Goal: Task Accomplishment & Management: Complete application form

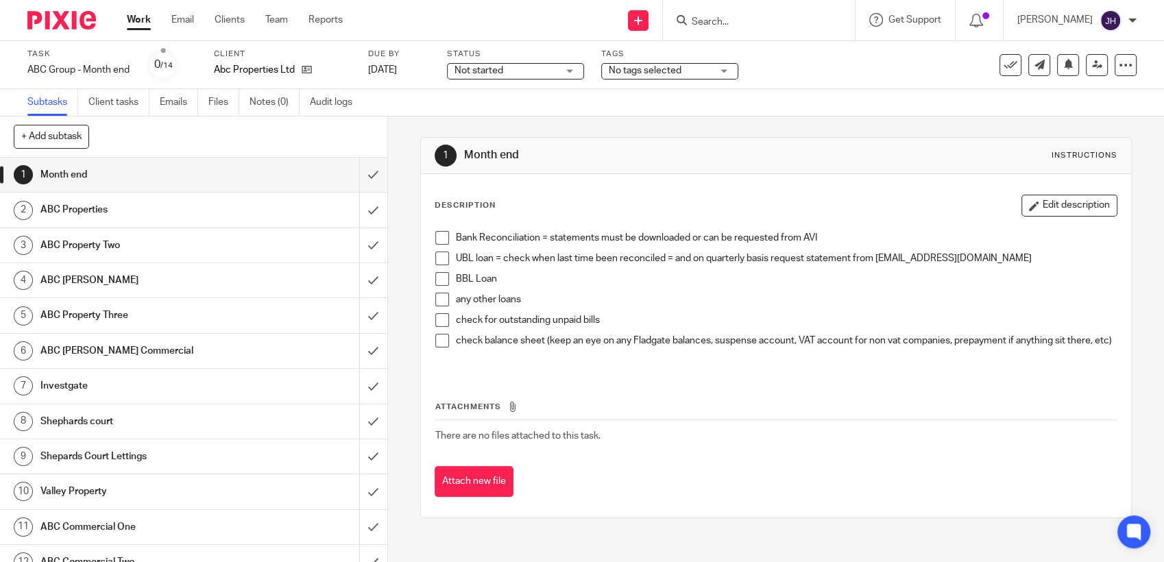
click at [712, 22] on input "Search" at bounding box center [751, 22] width 123 height 12
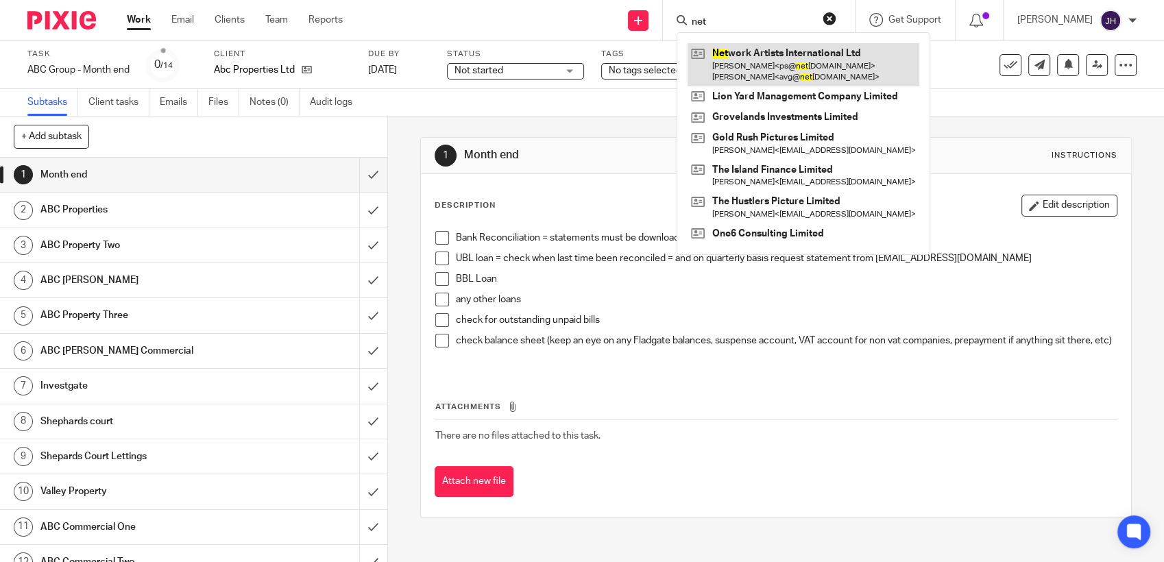
type input "net"
click at [752, 65] on link at bounding box center [803, 64] width 232 height 42
click at [728, 52] on link at bounding box center [803, 64] width 232 height 42
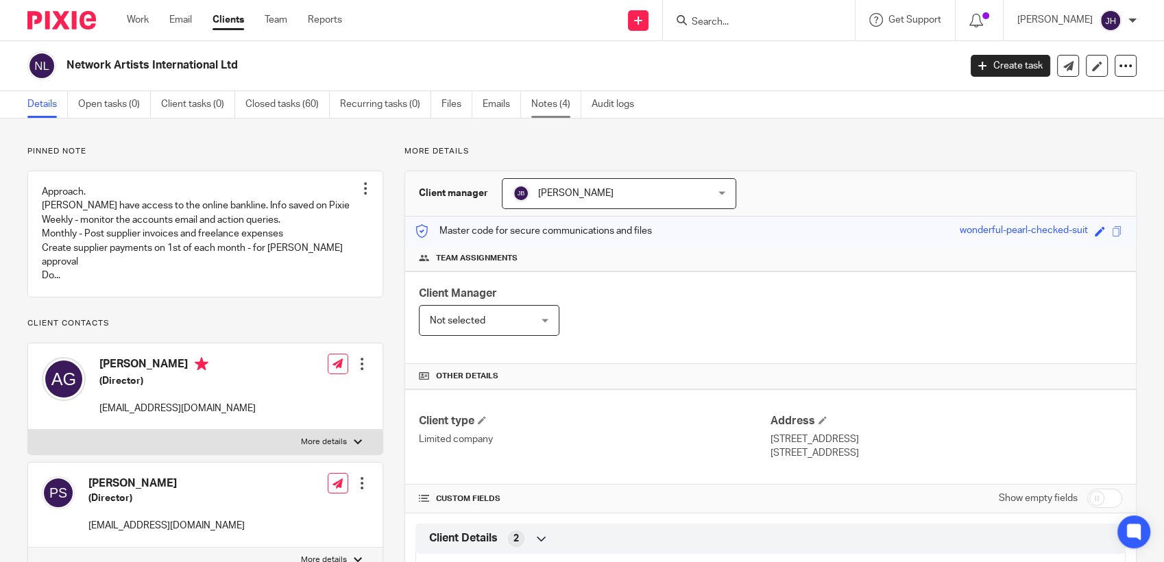
click at [554, 106] on link "Notes (4)" at bounding box center [556, 104] width 50 height 27
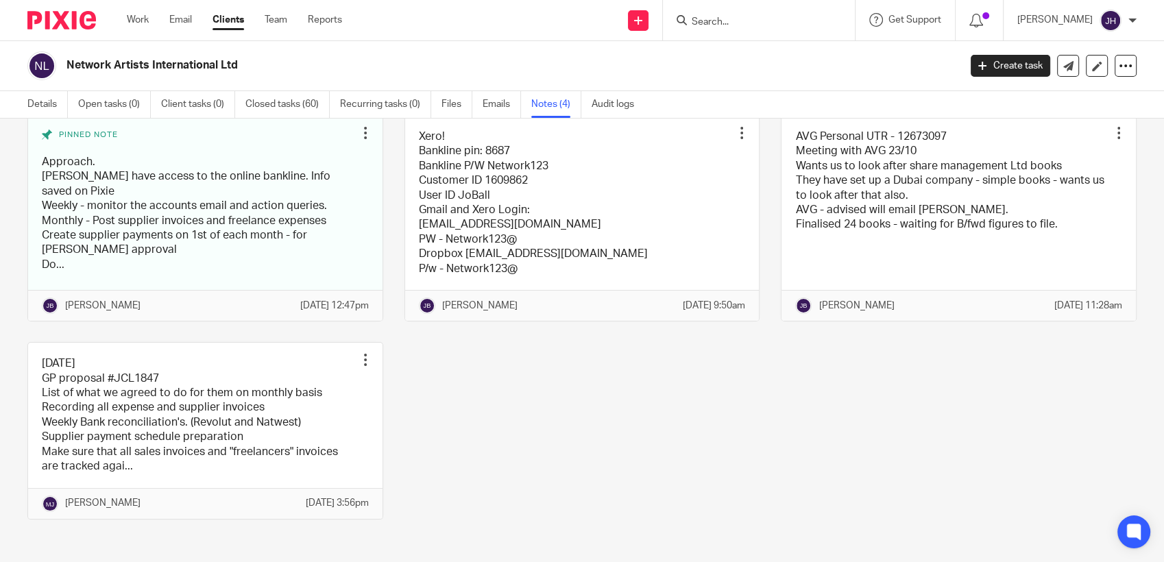
scroll to position [84, 0]
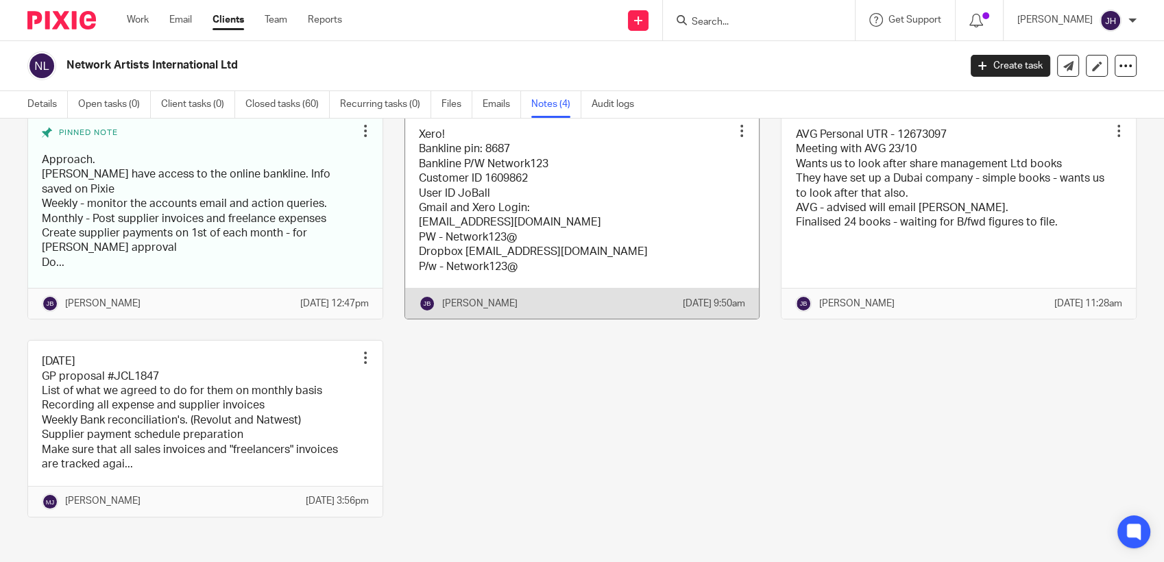
click at [536, 190] on link at bounding box center [582, 216] width 354 height 205
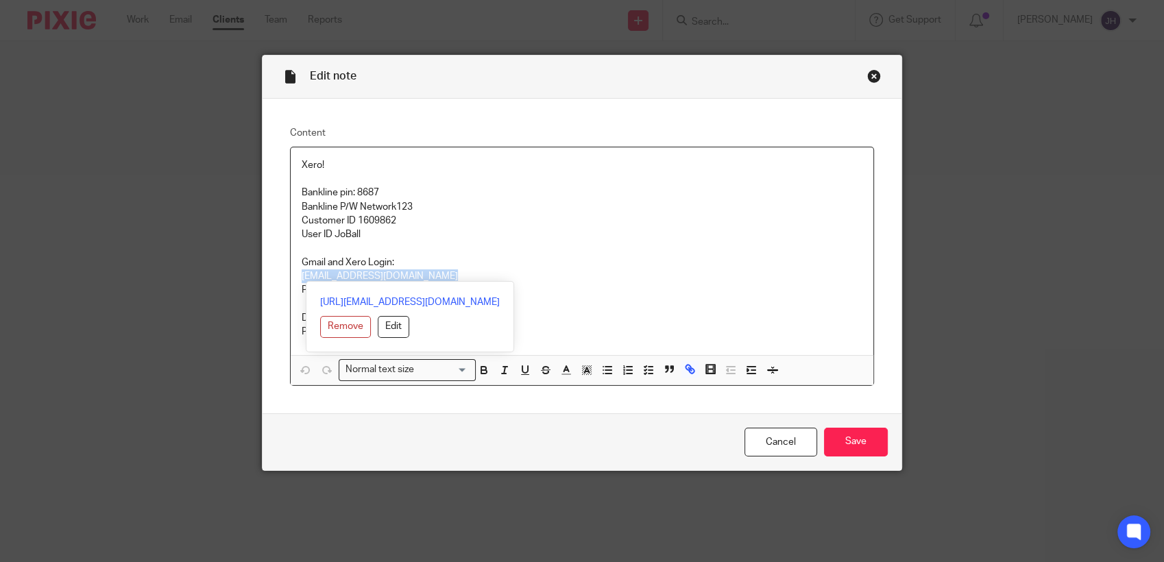
drag, startPoint x: 439, startPoint y: 278, endPoint x: 291, endPoint y: 281, distance: 148.1
click at [291, 281] on div "Xero! Bankline pin: 8687 Bankline P/W Network123 Customer ID 1609862 User ID Jo…" at bounding box center [582, 251] width 583 height 208
copy link "accounts@network-artists.com"
click at [498, 259] on p "Gmail and Xero Login:" at bounding box center [582, 263] width 561 height 14
drag, startPoint x: 401, startPoint y: 293, endPoint x: 319, endPoint y: 295, distance: 82.2
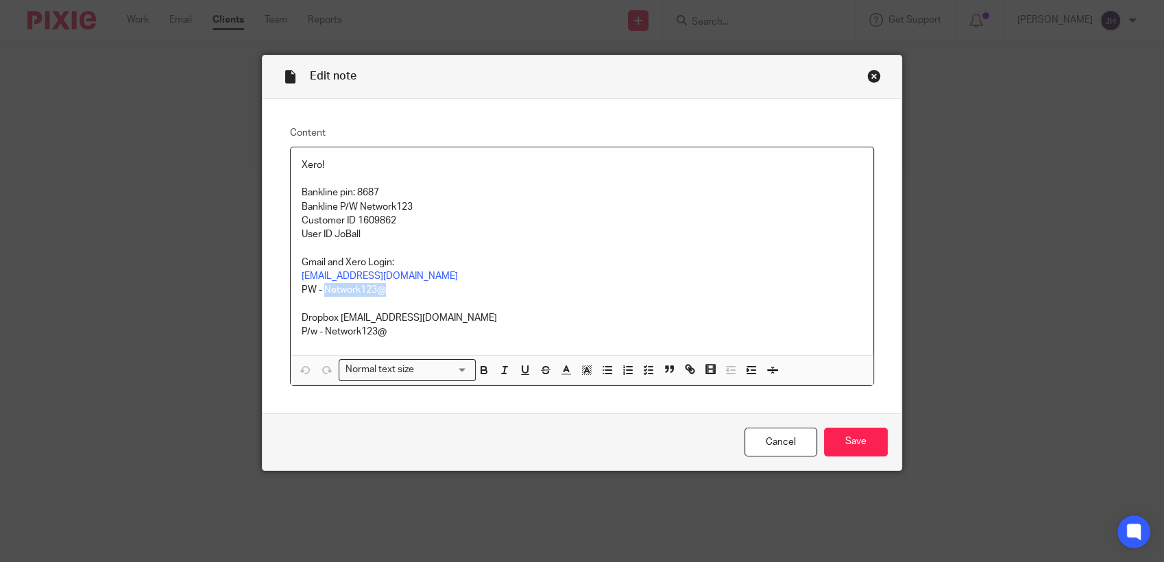
click at [319, 295] on p "PW - Network123@" at bounding box center [582, 290] width 561 height 14
copy p "Network123@"
click at [869, 77] on div "Close this dialog window" at bounding box center [874, 76] width 14 height 14
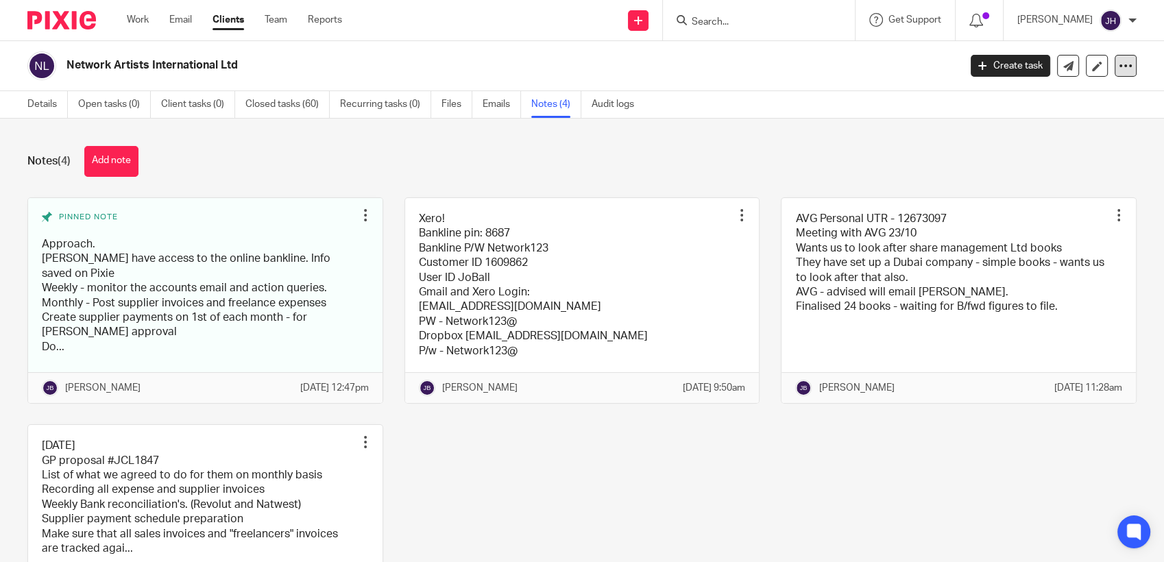
click at [1118, 61] on icon at bounding box center [1125, 66] width 14 height 14
click at [28, 102] on link "Details" at bounding box center [47, 104] width 40 height 27
click at [124, 103] on link "Open tasks (0)" at bounding box center [114, 104] width 73 height 27
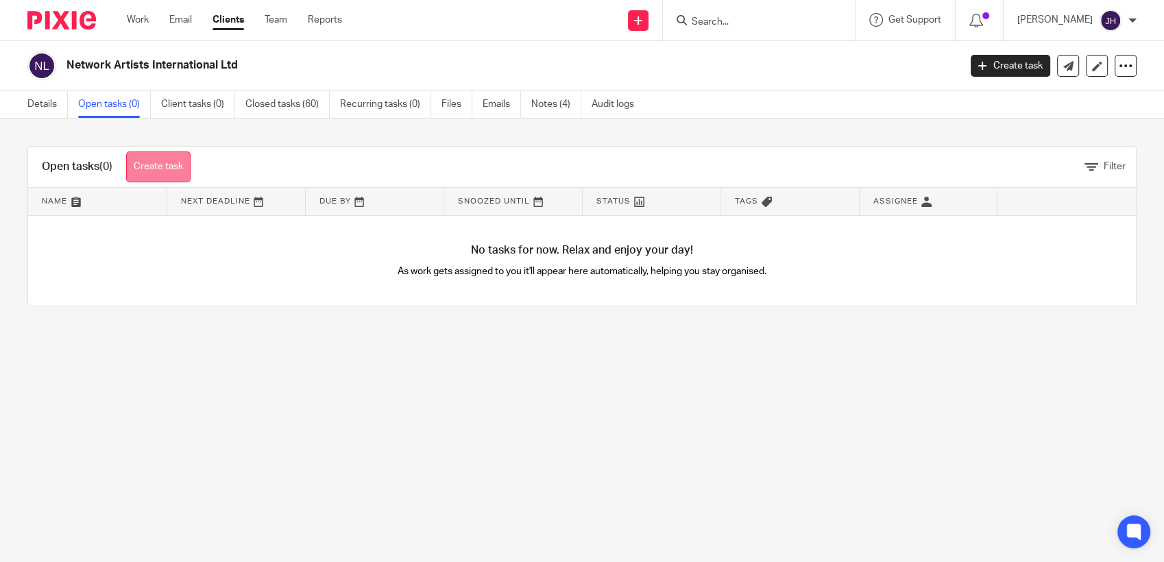
click at [159, 173] on link "Create task" at bounding box center [158, 166] width 64 height 31
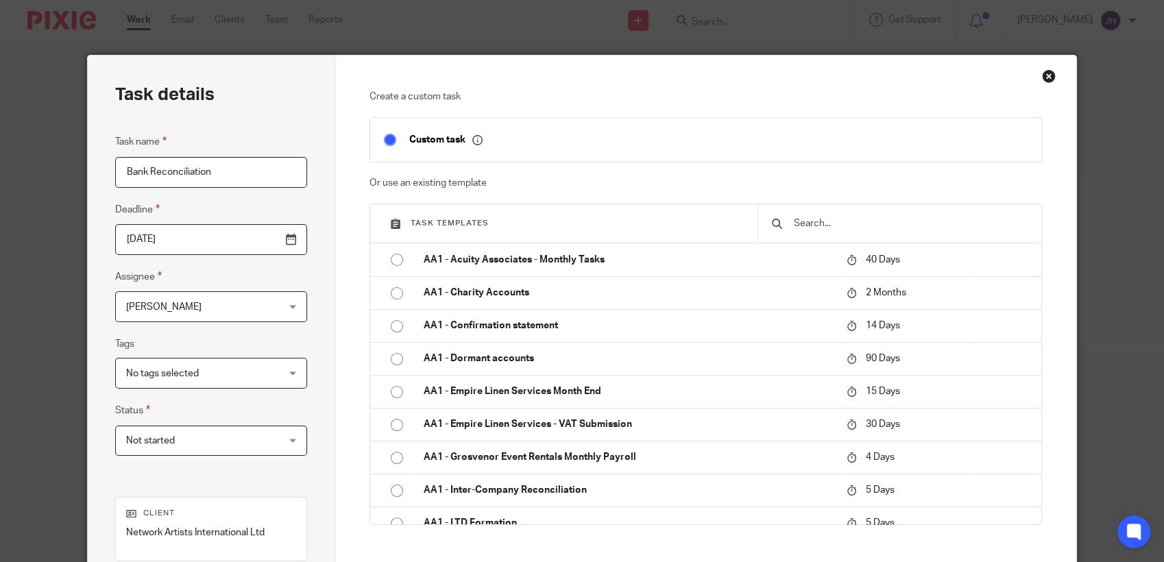
type input "Bank Reconciliation"
click at [1035, 279] on div "Task templates AA1 - Acuity Associates - Monthly Tasks 40 Days AA1 - Charity Ac…" at bounding box center [705, 364] width 672 height 321
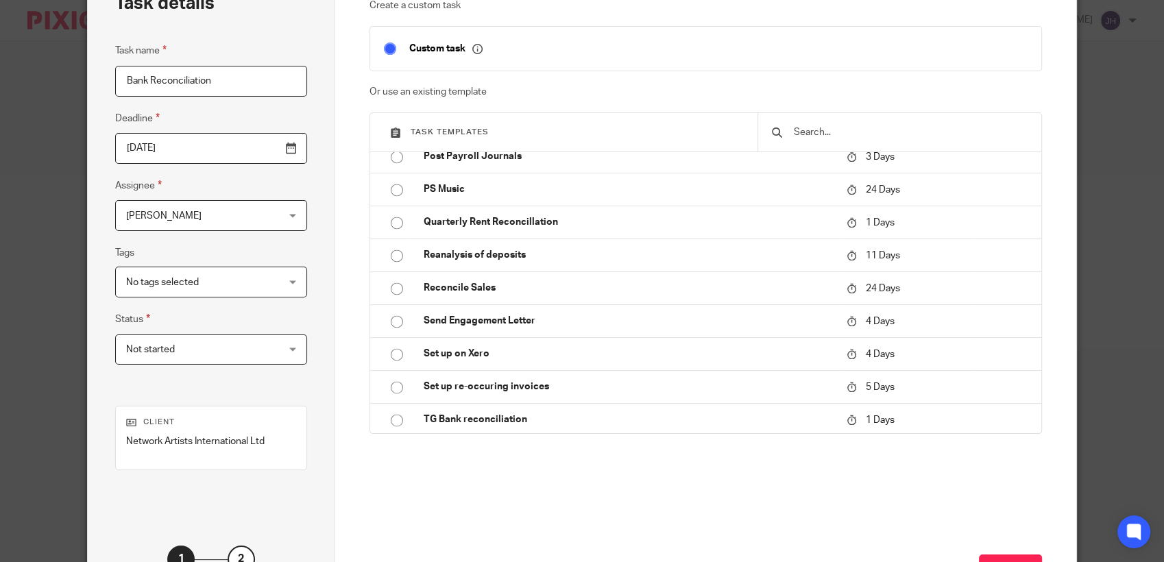
scroll to position [2237, 0]
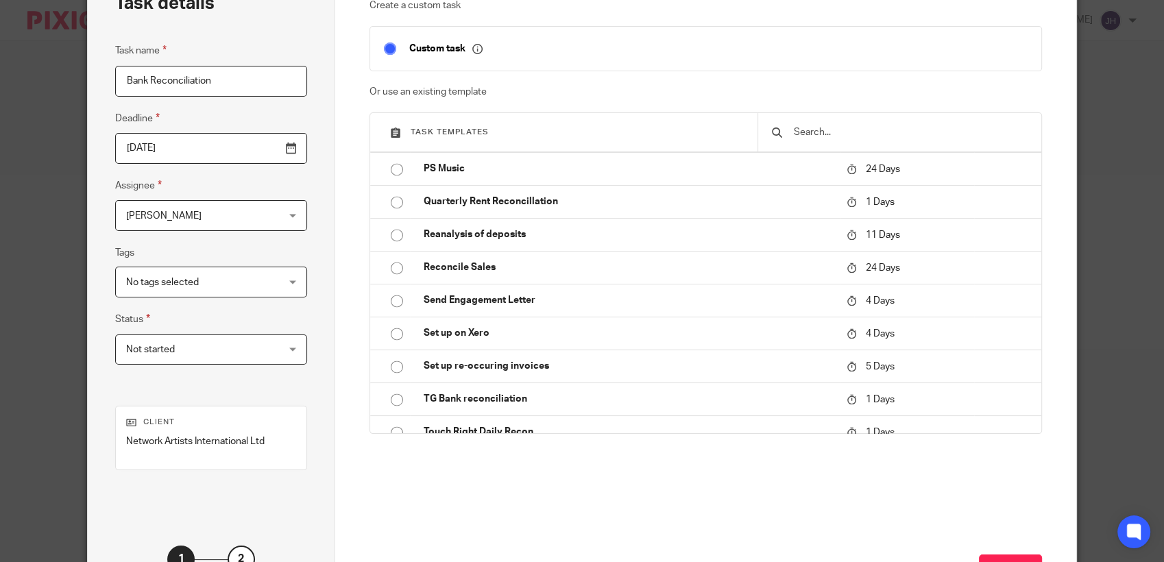
click at [284, 147] on input "2025-09-18" at bounding box center [210, 148] width 191 height 31
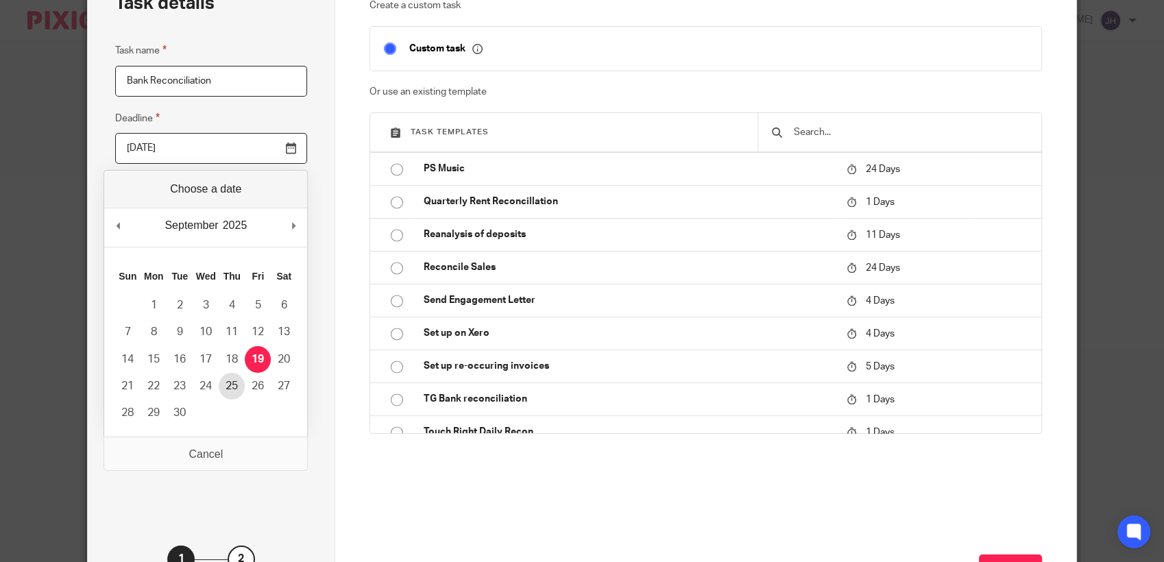
type input "2025-09-24"
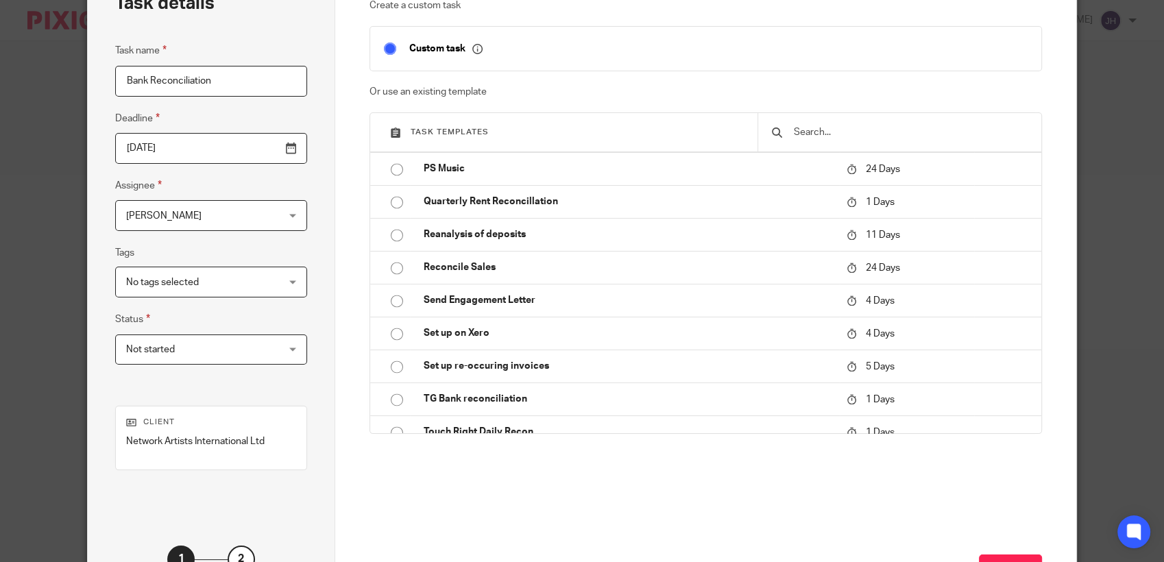
click at [236, 280] on span "No tags selected" at bounding box center [198, 281] width 144 height 29
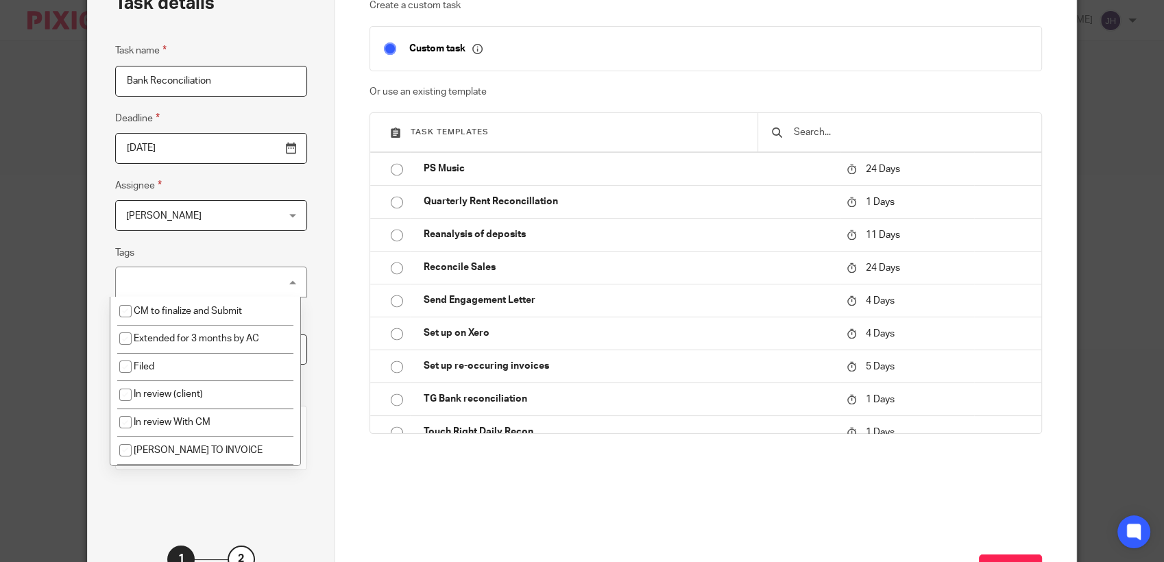
click at [236, 280] on div "No tags selected" at bounding box center [210, 282] width 191 height 31
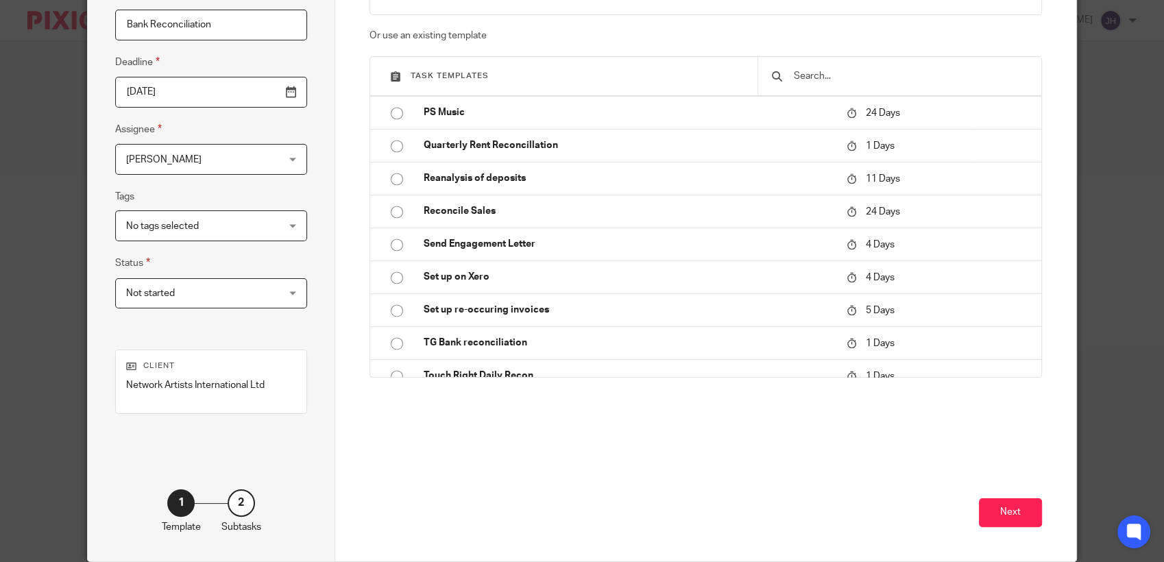
scroll to position [160, 0]
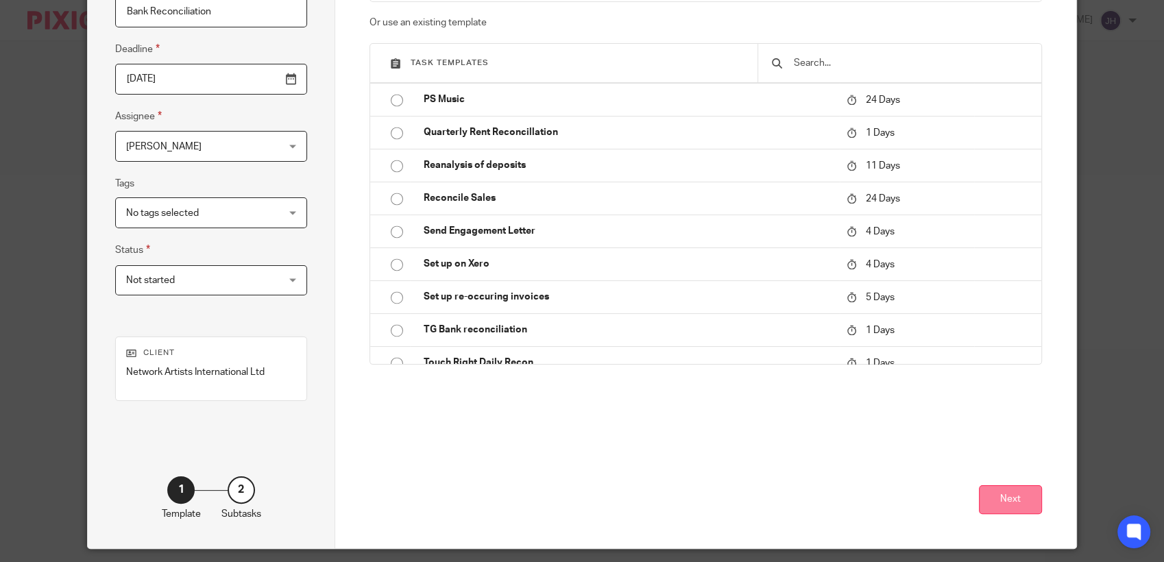
click at [1012, 495] on button "Next" at bounding box center [1010, 499] width 63 height 29
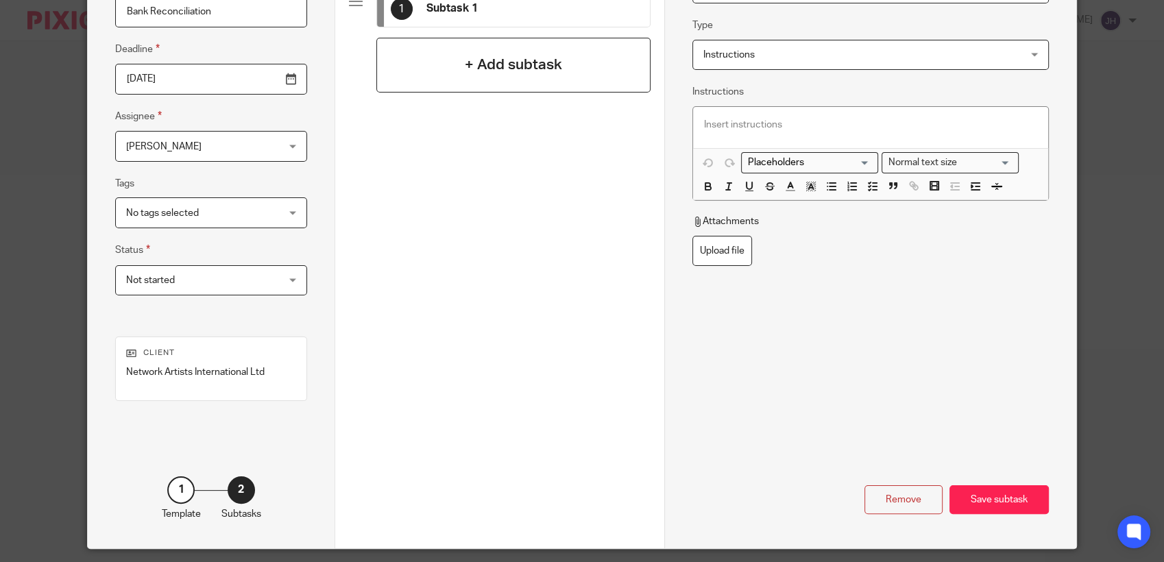
click at [562, 72] on div "+ Add subtask" at bounding box center [513, 65] width 274 height 55
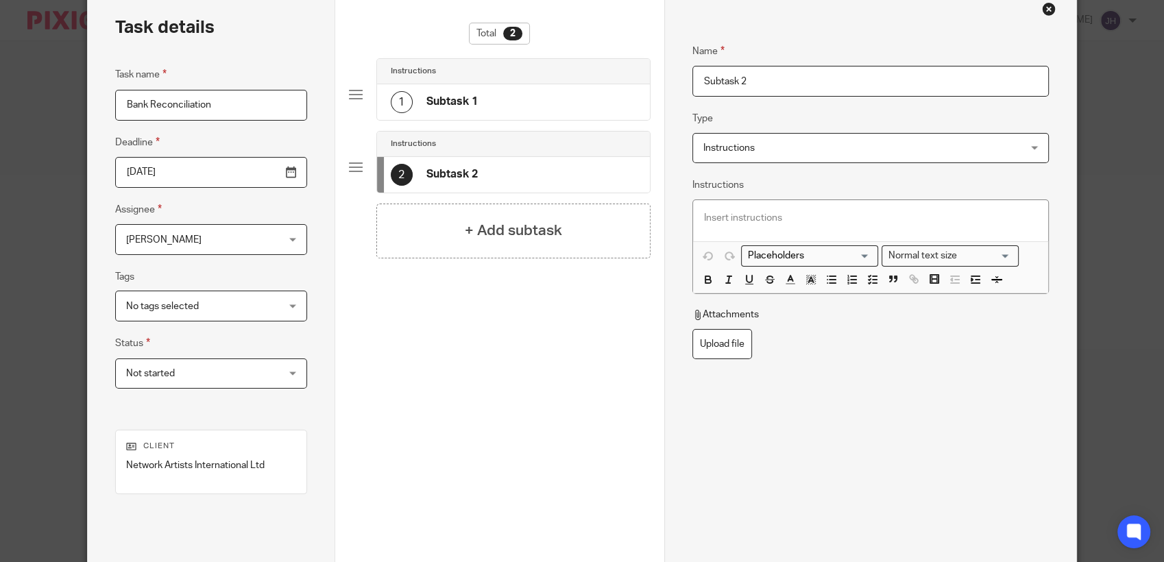
scroll to position [34, 0]
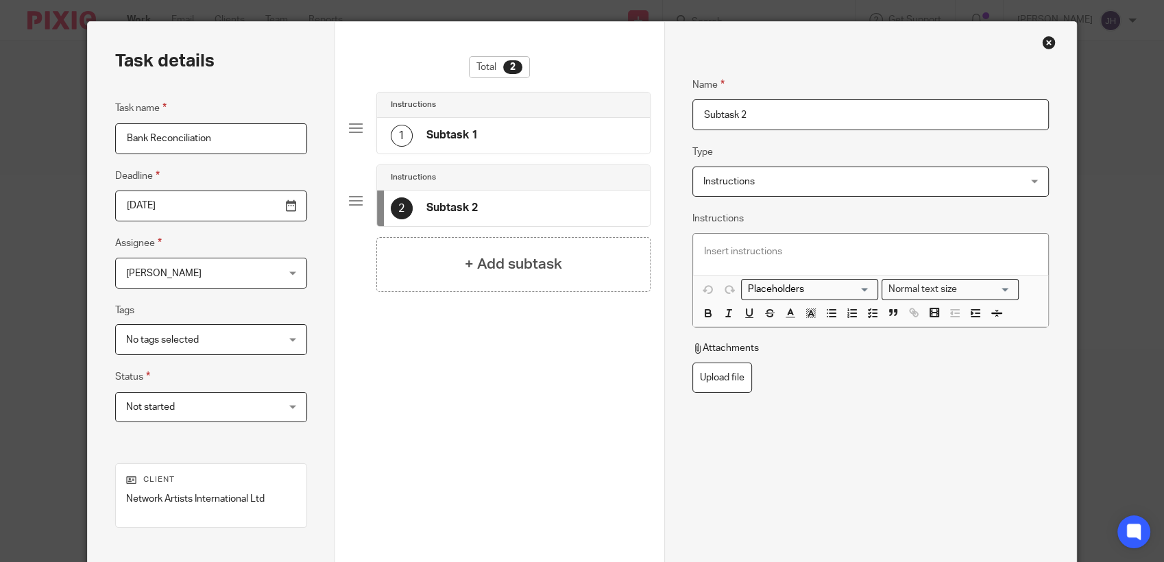
click at [464, 129] on h4 "Subtask 1" at bounding box center [451, 135] width 51 height 14
drag, startPoint x: 750, startPoint y: 112, endPoint x: 609, endPoint y: 138, distance: 144.1
click at [609, 138] on div "Task details Task name Bank Reconciliation Deadline 2025-09-24 Assignee Jacolen…" at bounding box center [582, 348] width 988 height 653
type input "Reconcile bank transactios"
click at [541, 256] on h4 "+ Add subtask" at bounding box center [513, 264] width 97 height 21
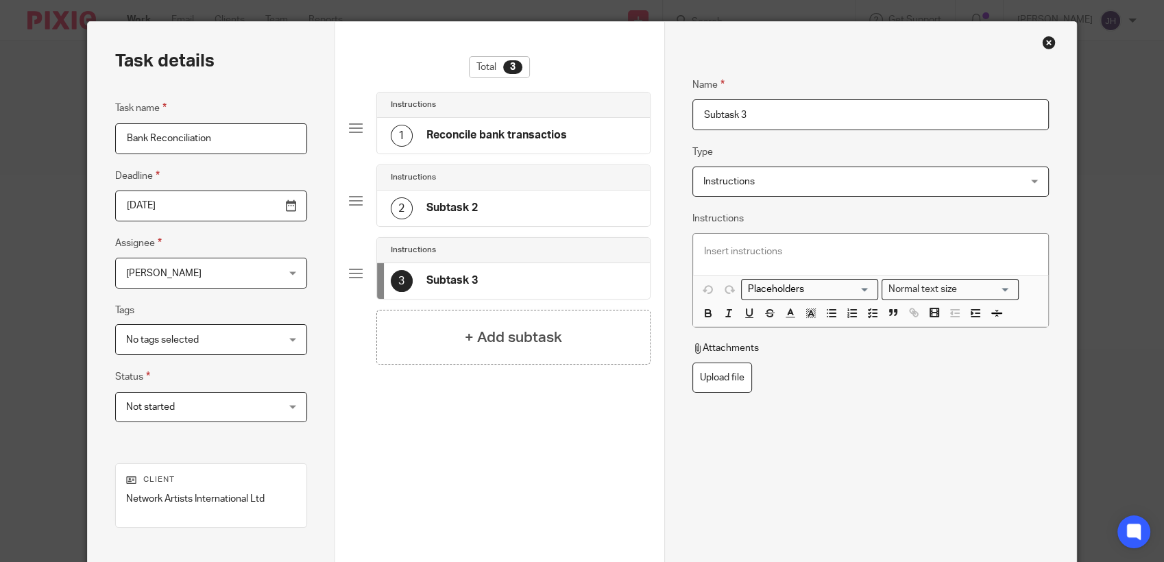
drag, startPoint x: 761, startPoint y: 121, endPoint x: 635, endPoint y: 132, distance: 127.3
click at [635, 132] on div "Task details Task name Bank Reconciliation Deadline 2025-09-24 Assignee Jacolen…" at bounding box center [582, 348] width 988 height 653
click at [700, 105] on input "Push invoices from Hubdoc" at bounding box center [870, 114] width 356 height 31
type input "Review & Push invoices from Hubdoc"
drag, startPoint x: 1151, startPoint y: 282, endPoint x: 1160, endPoint y: 359, distance: 77.2
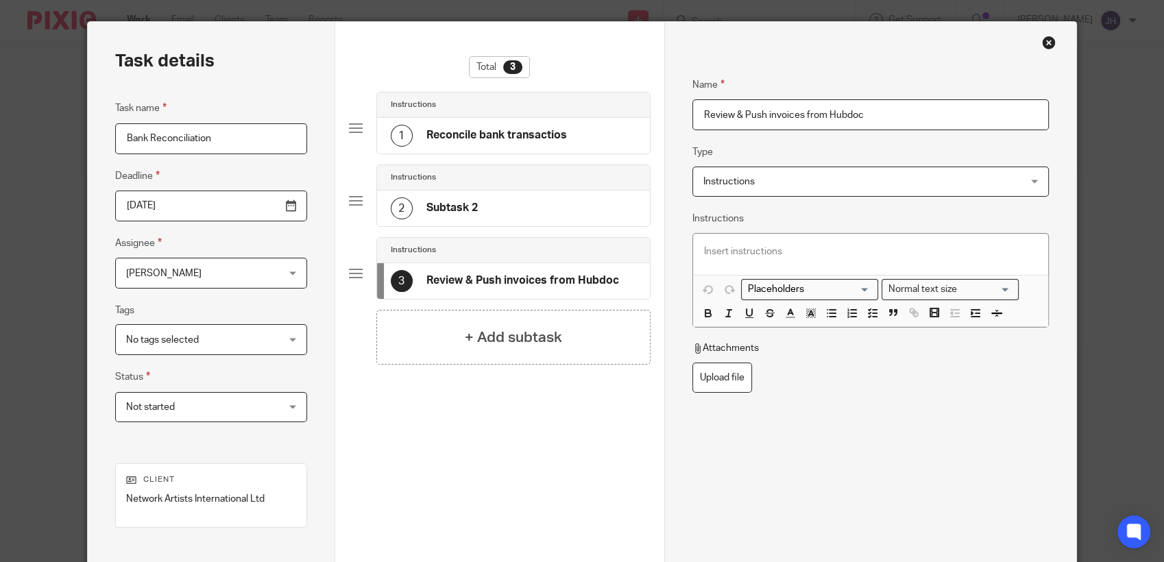
click at [1160, 359] on div "Task details Task name Bank Reconciliation Deadline 2025-09-24 Assignee Jacolen…" at bounding box center [582, 281] width 1164 height 562
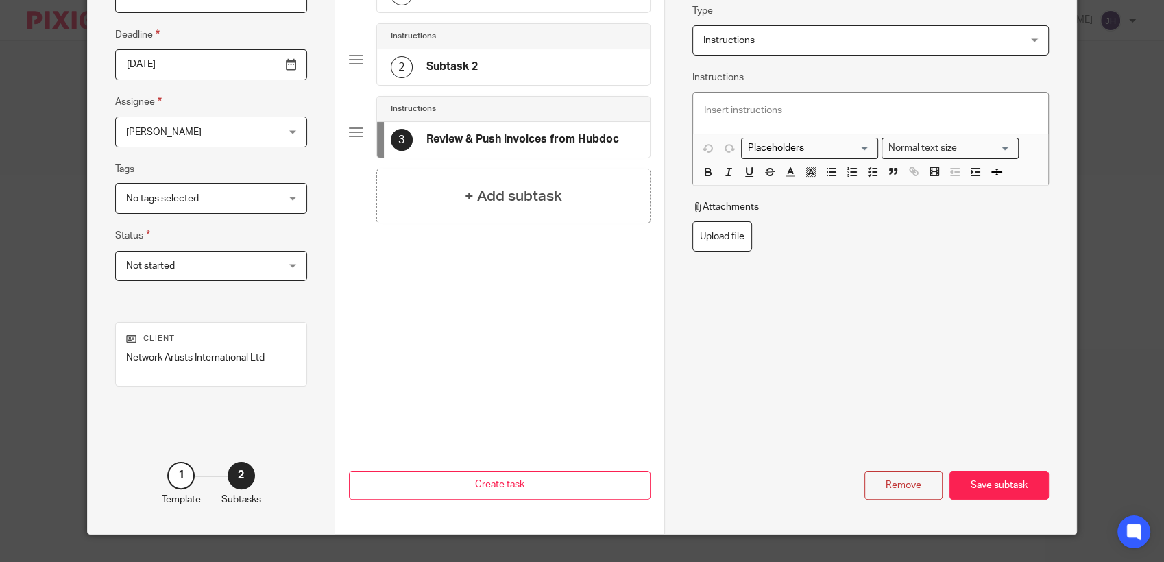
scroll to position [190, 0]
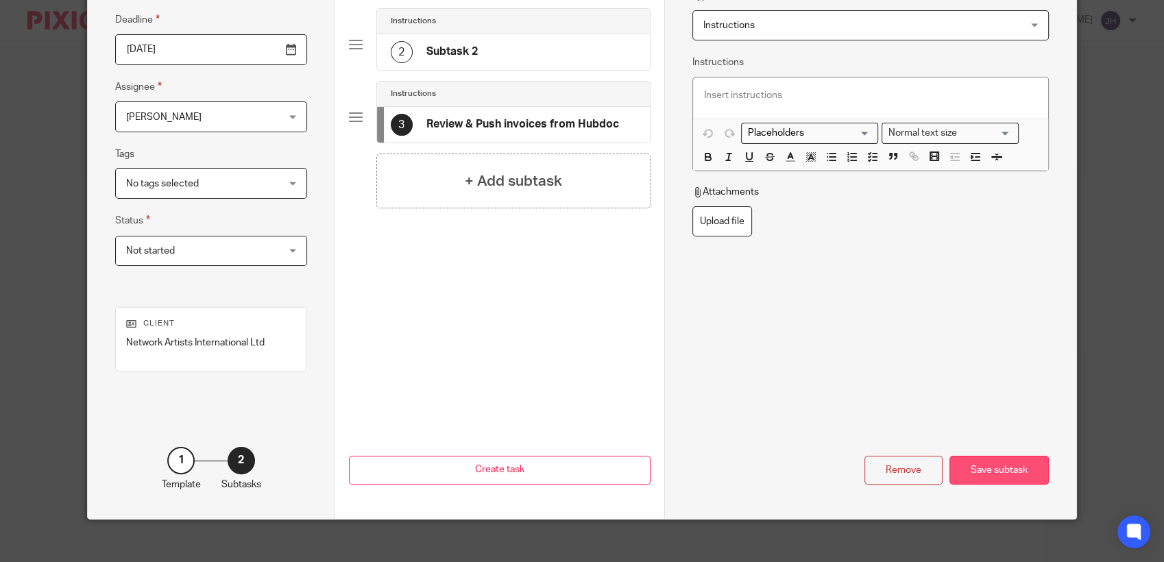
click at [1003, 467] on div "Save subtask" at bounding box center [998, 470] width 99 height 29
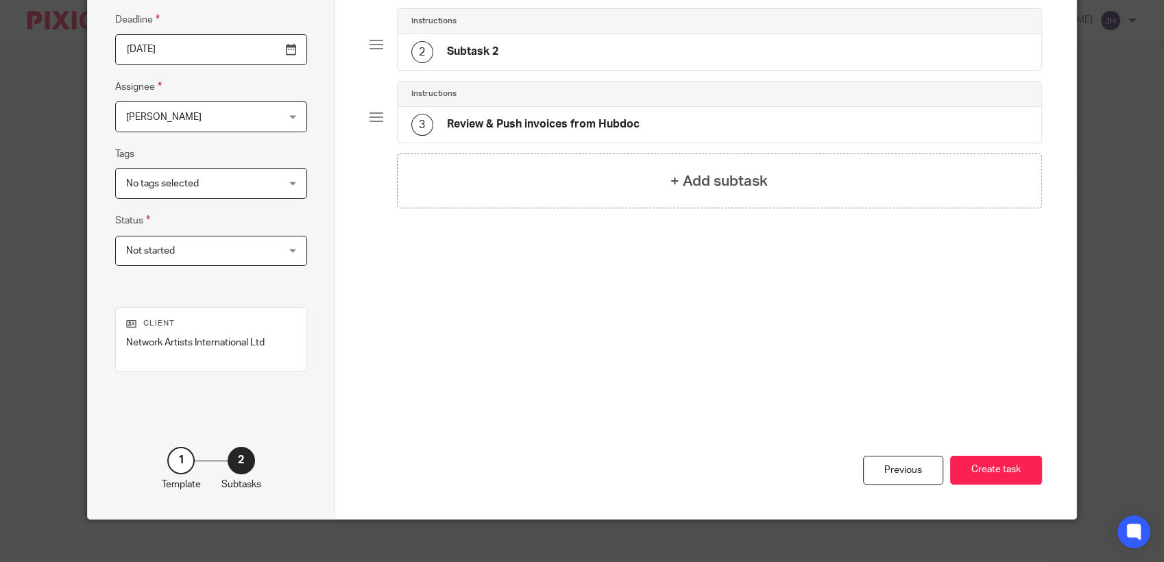
click at [1003, 467] on button "Create task" at bounding box center [996, 470] width 92 height 29
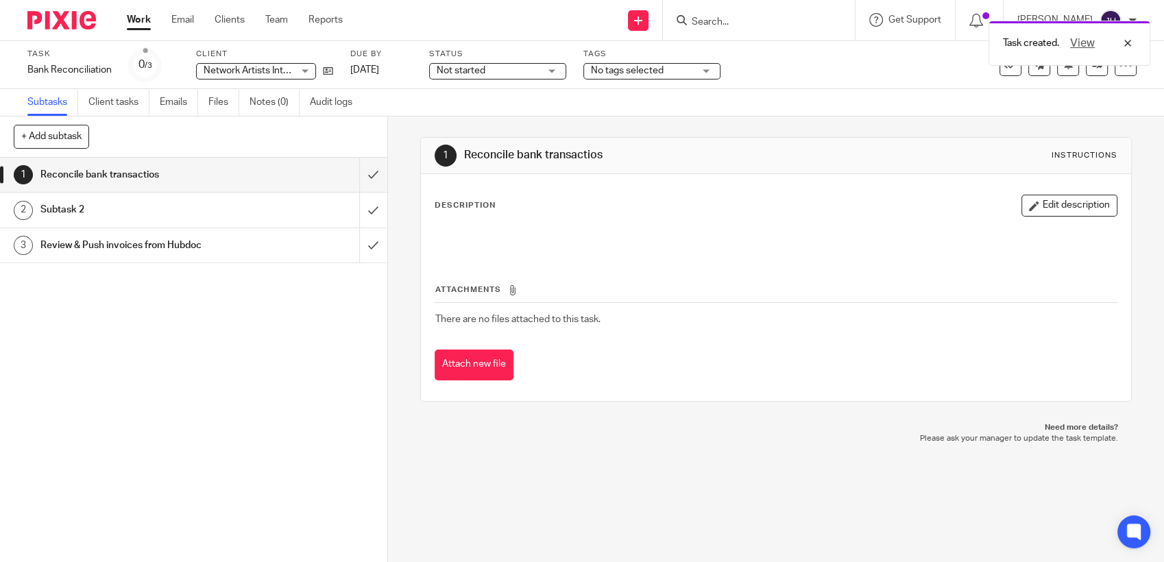
click at [72, 208] on h1 "Subtask 2" at bounding box center [142, 209] width 204 height 21
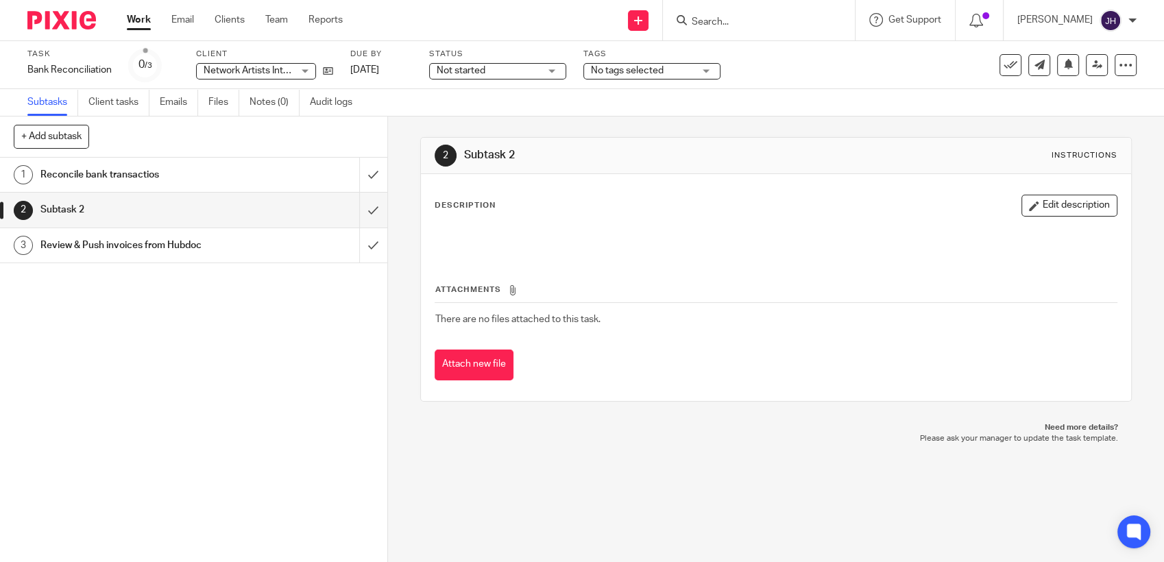
click at [583, 158] on h1 "Subtask 2" at bounding box center [634, 155] width 341 height 14
click at [1125, 67] on div "Task Bank Reconciliation Save Bank Reconciliation 0 /3 Client Network Artists I…" at bounding box center [582, 65] width 1164 height 48
click at [1118, 63] on icon at bounding box center [1125, 65] width 14 height 14
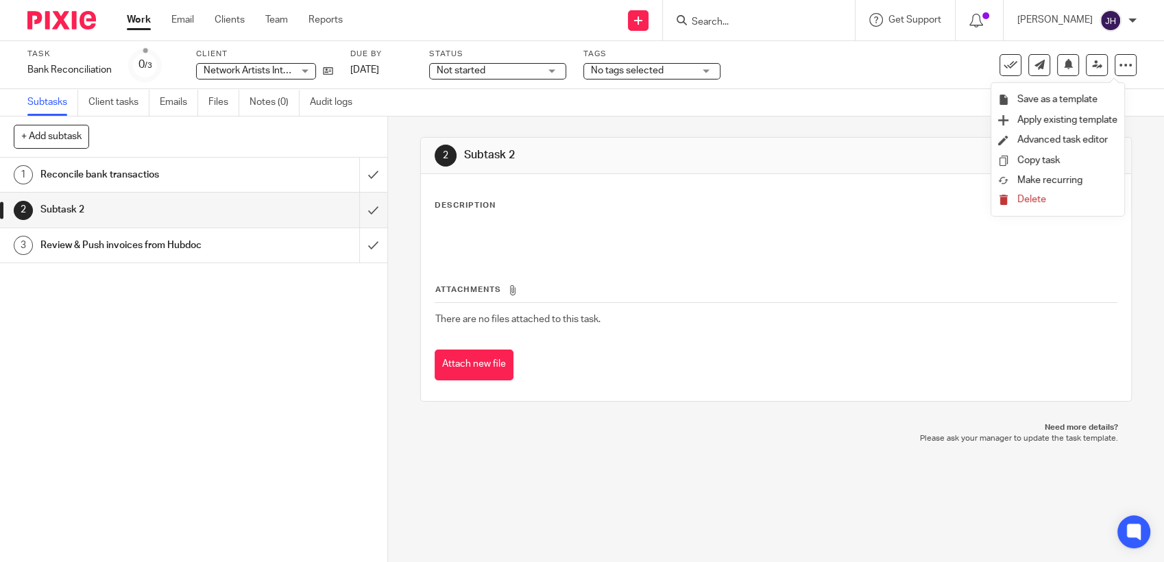
click at [1029, 202] on span "Delete" at bounding box center [1031, 200] width 29 height 10
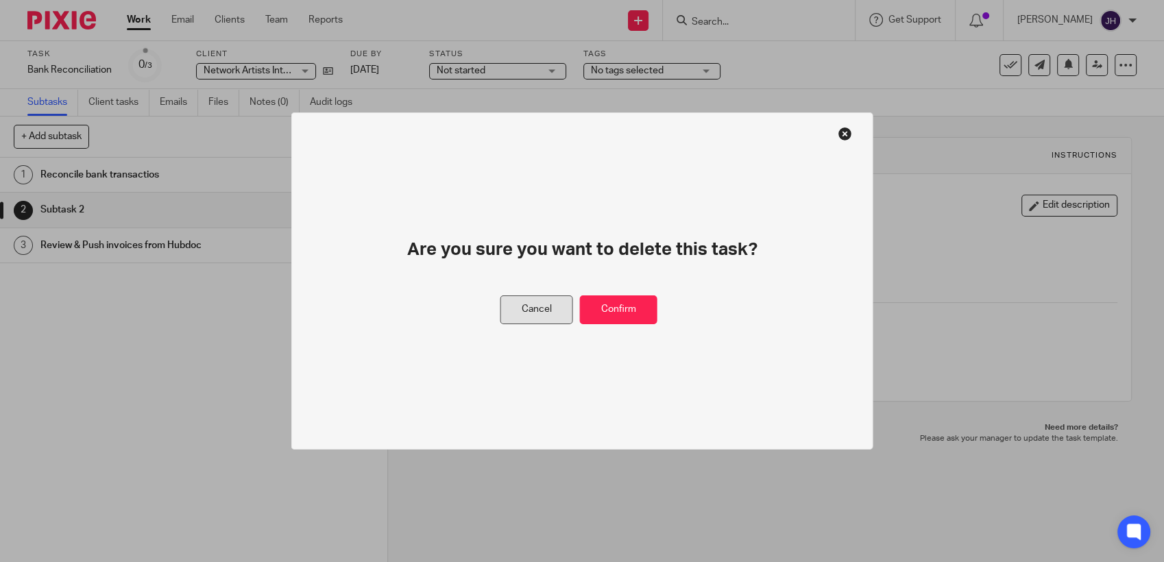
click at [552, 306] on button "Cancel" at bounding box center [536, 309] width 73 height 29
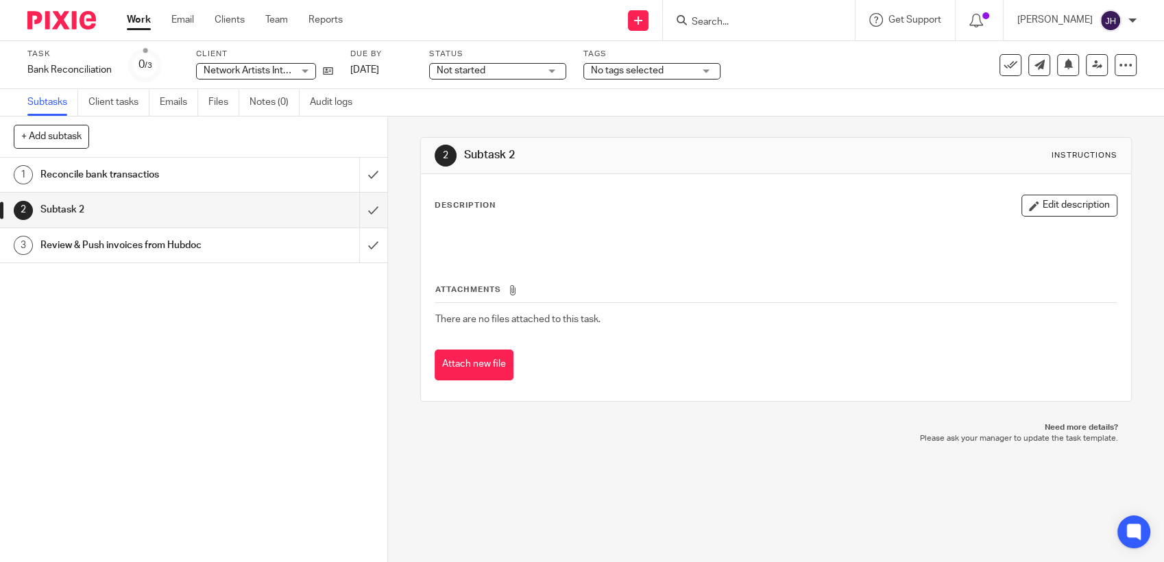
click at [442, 153] on div "2" at bounding box center [445, 156] width 22 height 22
drag, startPoint x: 442, startPoint y: 153, endPoint x: 645, endPoint y: 135, distance: 203.6
click at [645, 135] on div "2 Subtask 2 Instructions Description Edit description Attachments There are no …" at bounding box center [775, 270] width 711 height 306
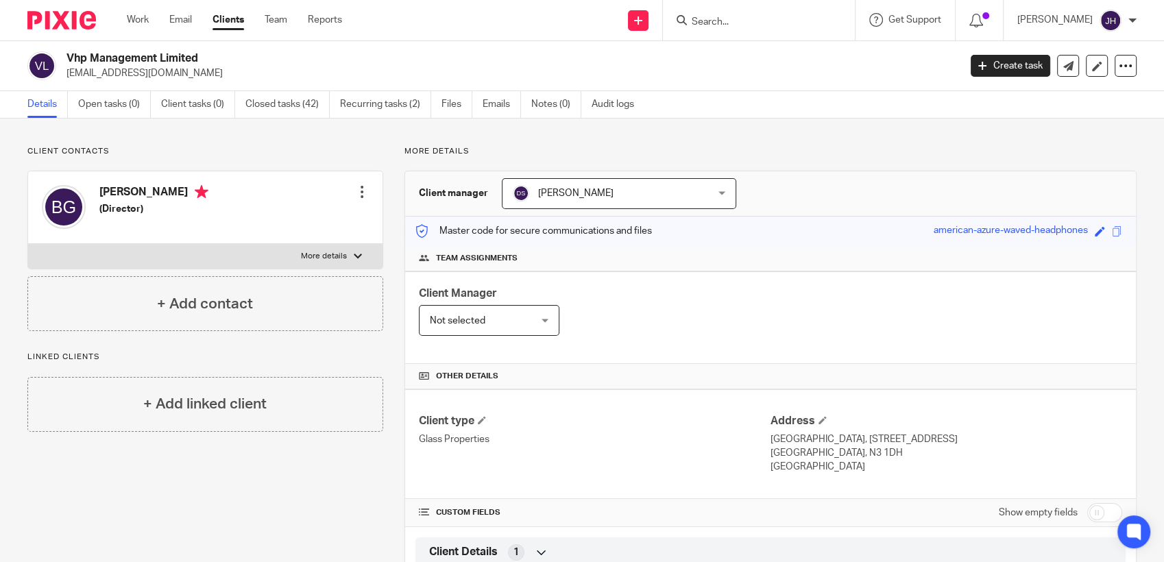
click at [731, 14] on form at bounding box center [763, 20] width 146 height 17
click at [692, 29] on div at bounding box center [759, 20] width 192 height 40
click at [680, 17] on icon at bounding box center [681, 20] width 10 height 10
click at [710, 25] on input "Search" at bounding box center [751, 22] width 123 height 12
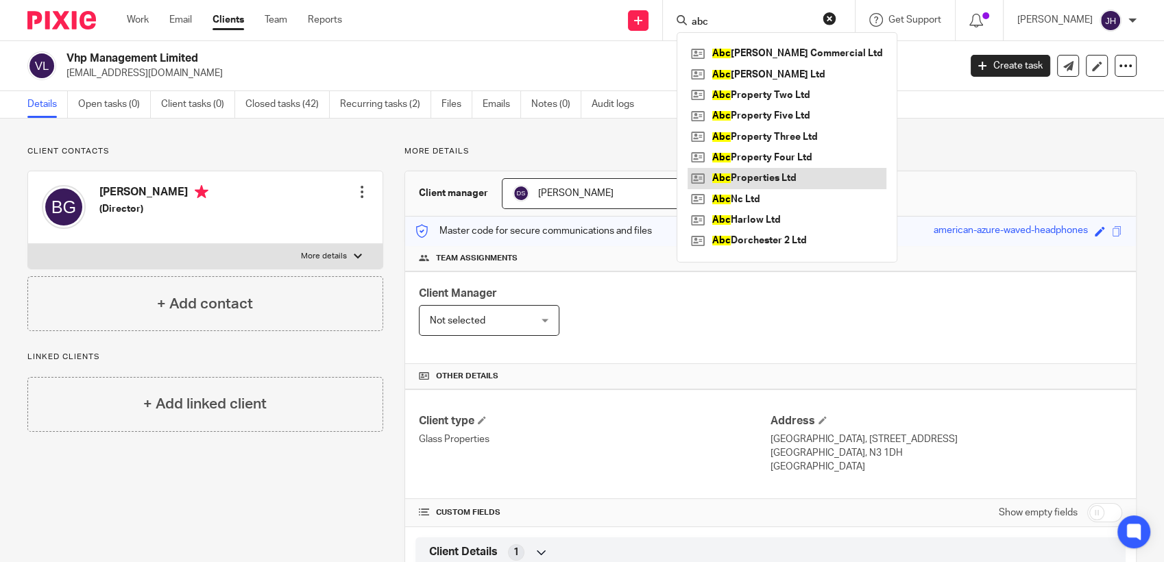
type input "abc"
click at [773, 180] on link at bounding box center [786, 178] width 199 height 21
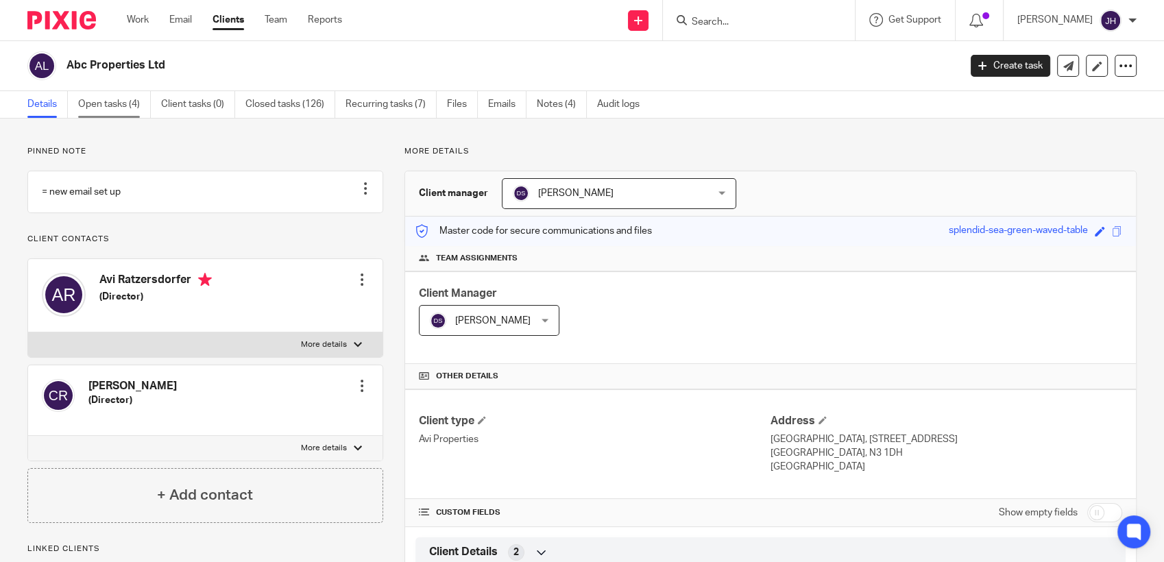
click at [91, 101] on link "Open tasks (4)" at bounding box center [114, 104] width 73 height 27
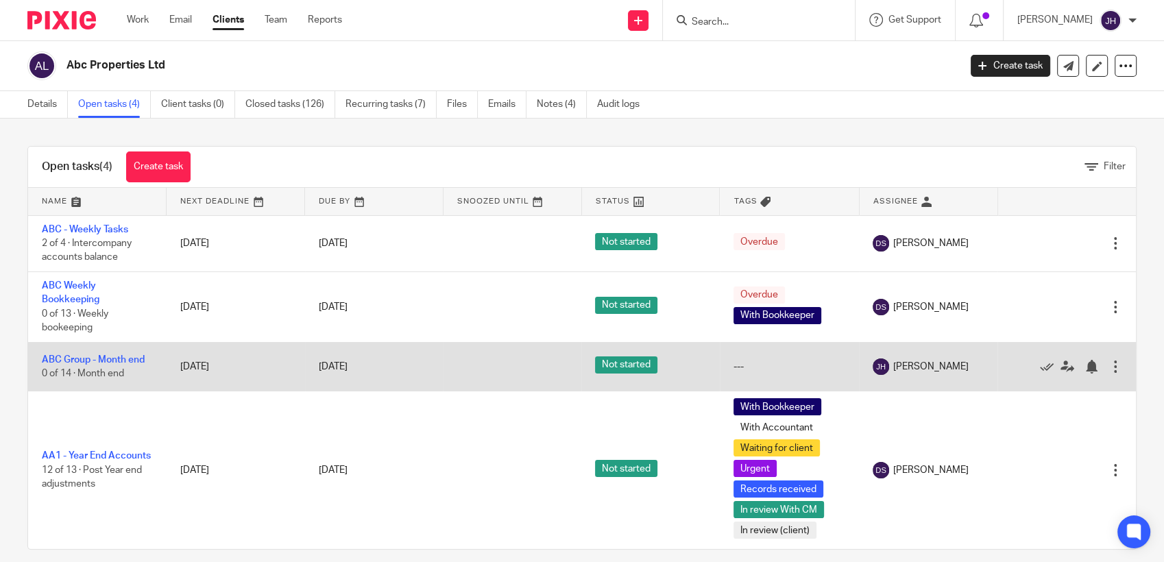
drag, startPoint x: 75, startPoint y: 348, endPoint x: 197, endPoint y: 342, distance: 121.5
click at [76, 348] on td "ABC Group - Month end 0 of 14 · Month end" at bounding box center [97, 366] width 138 height 49
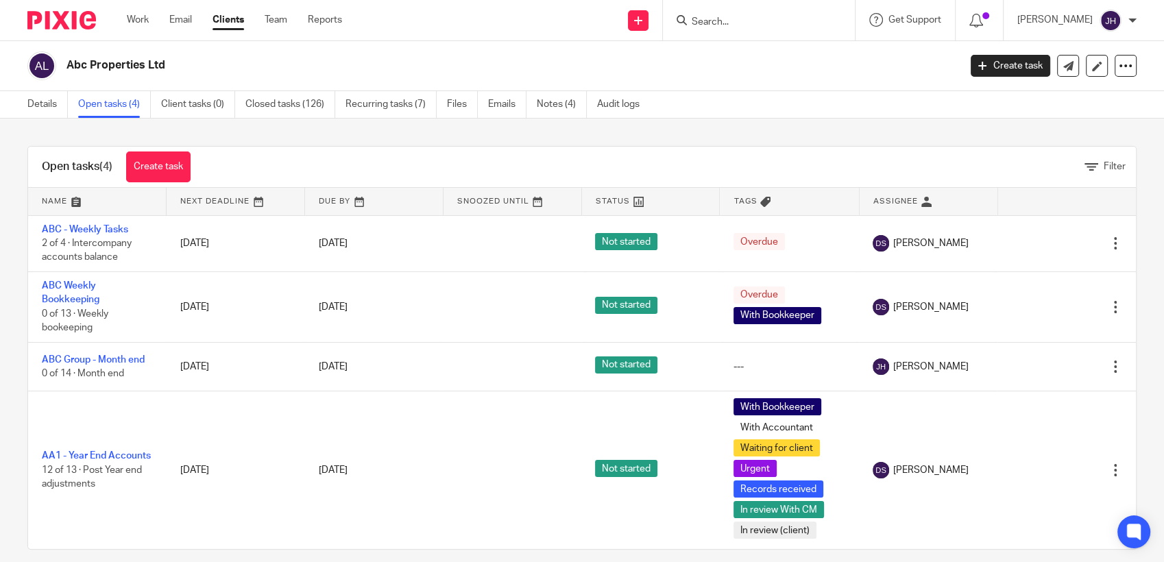
scroll to position [14, 0]
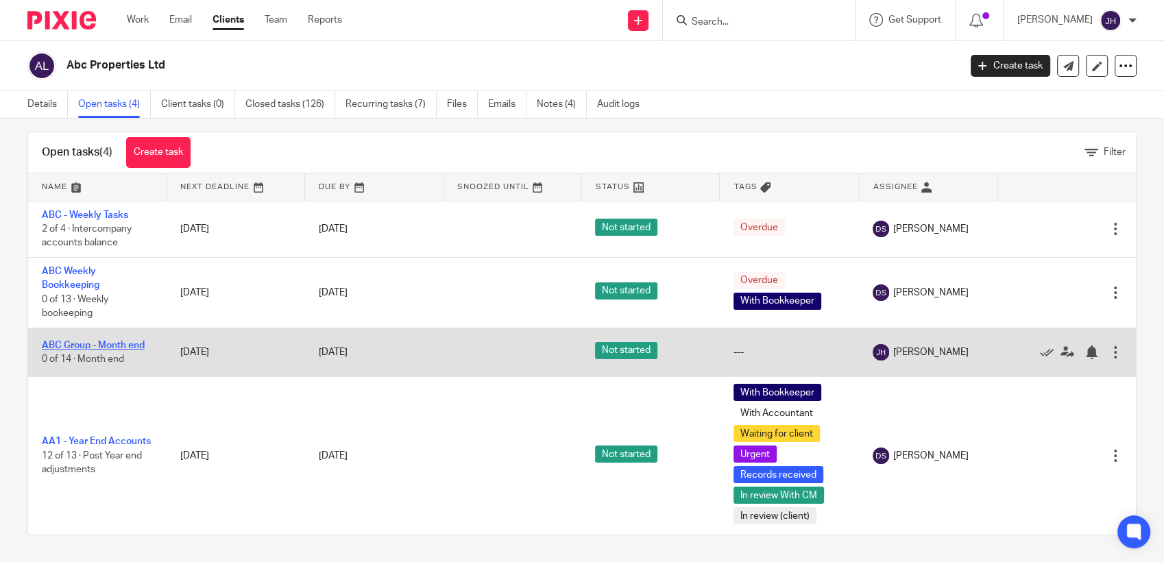
click at [90, 344] on link "ABC Group - Month end" at bounding box center [93, 346] width 103 height 10
